Goal: Information Seeking & Learning: Learn about a topic

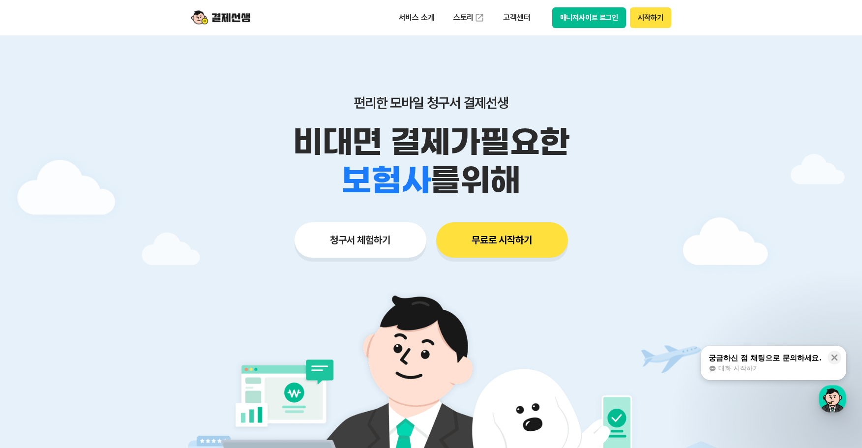
click at [555, 32] on div "서비스 소개 스토리 고객센터 매니저사이트 로그인 시작하기" at bounding box center [430, 17] width 503 height 35
click at [221, 93] on div "편리한 모바일 청구서 결제선생 비대면 결제가 필요한 학원 공부방 호텔 쇼핑몰 병원 배달 보험사 항공사 골프장 을 위해 청구서 체험하기 무료로 …" at bounding box center [430, 156] width 503 height 243
